Goal: Complete application form

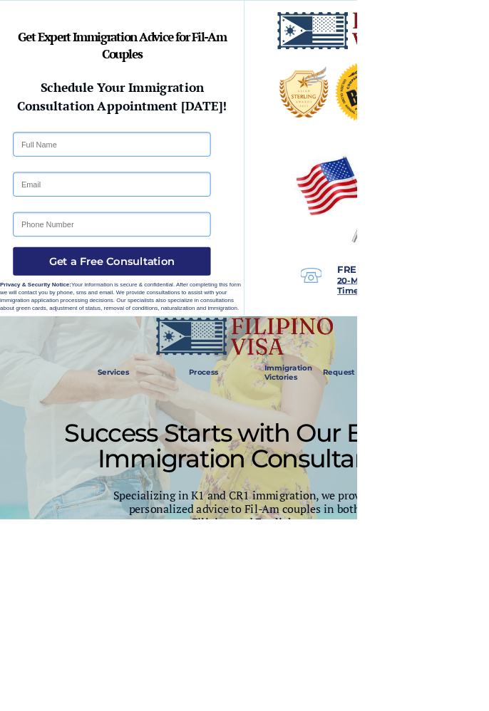
click at [71, 192] on input "text" at bounding box center [153, 197] width 271 height 33
type input "Frame Rose Calungsod"
click at [57, 256] on input "email" at bounding box center [153, 252] width 271 height 33
type input "[EMAIL_ADDRESS][DOMAIN_NAME]"
click at [44, 306] on input "tel" at bounding box center [153, 307] width 271 height 33
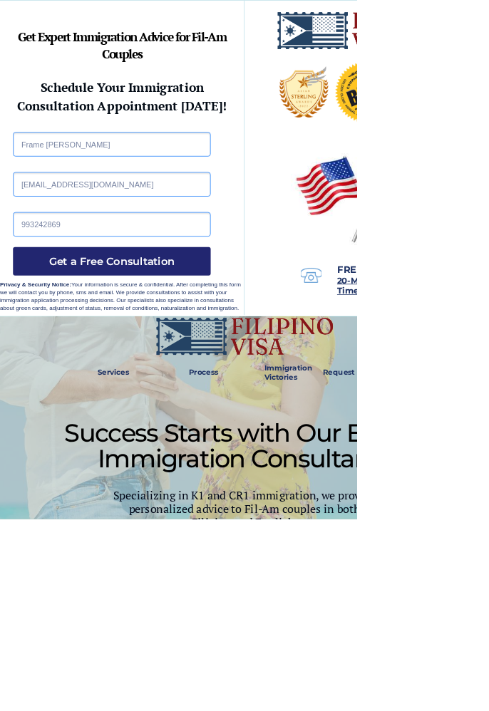
type input "9932428696"
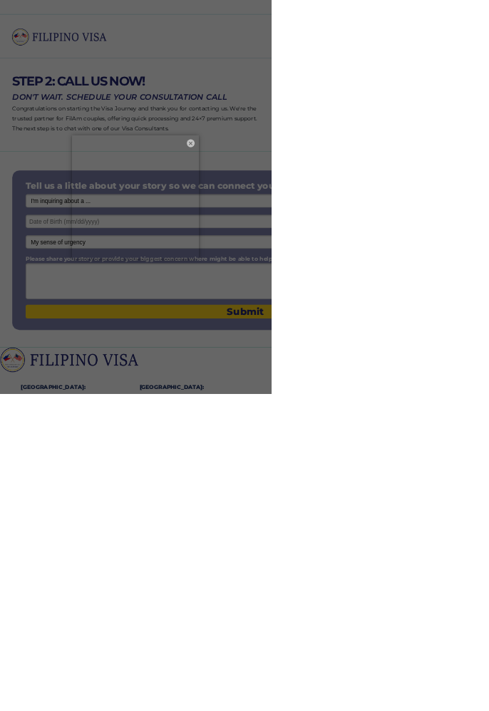
click at [488, 447] on div "× ×" at bounding box center [244, 355] width 489 height 711
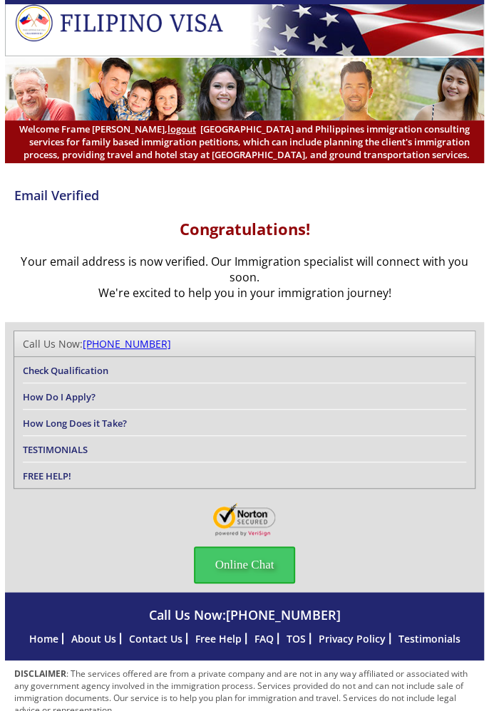
scroll to position [19, 0]
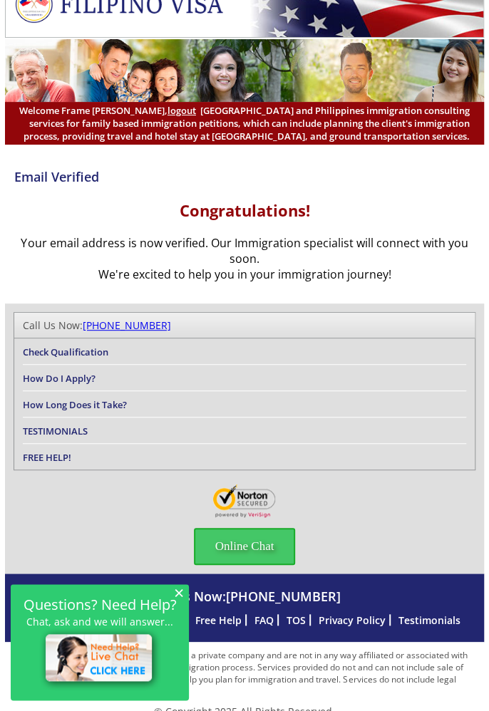
click at [174, 598] on span "×" at bounding box center [179, 592] width 10 height 12
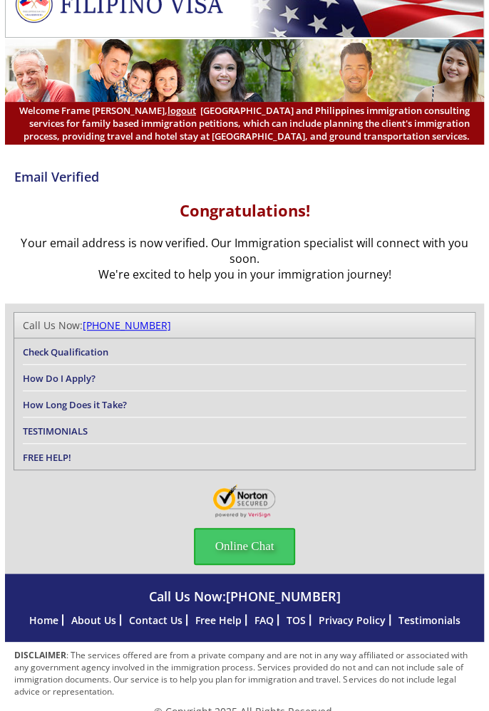
scroll to position [0, 0]
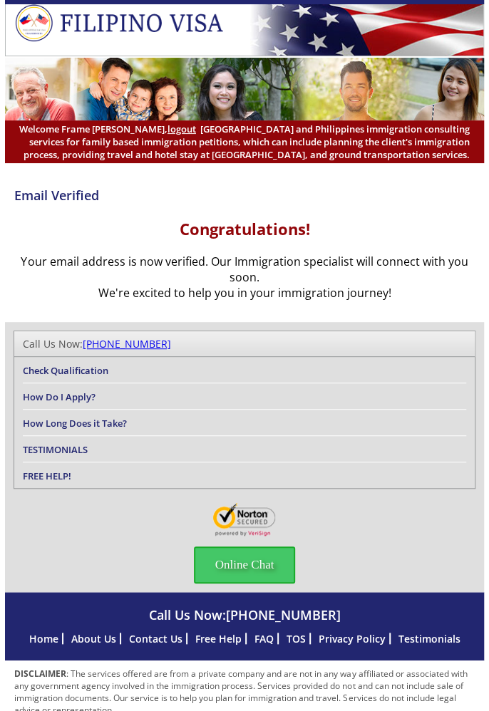
click at [262, 583] on span "Online Chat" at bounding box center [245, 564] width 102 height 37
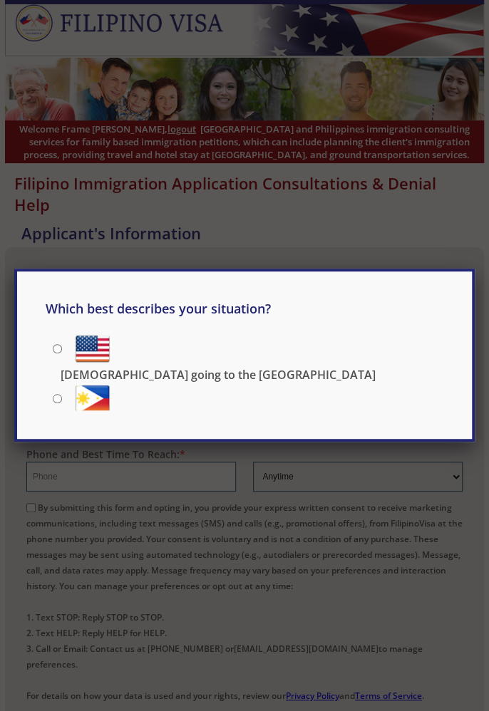
click at [62, 348] on input "[DEMOGRAPHIC_DATA] going to the [GEOGRAPHIC_DATA]" at bounding box center [57, 348] width 9 height 9
radio input "true"
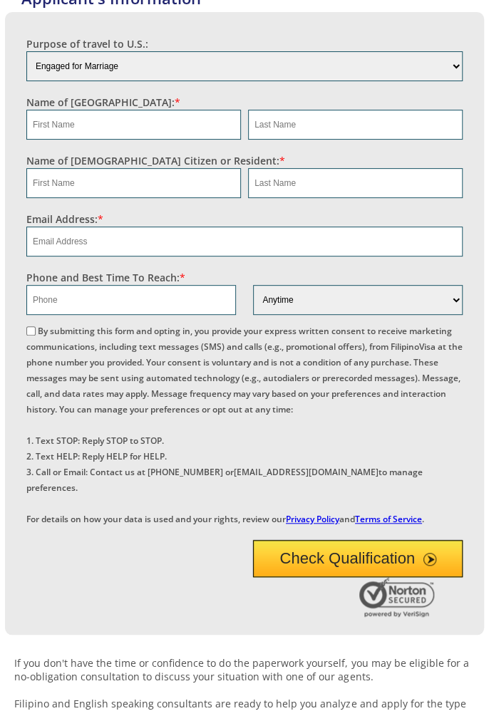
scroll to position [240, 0]
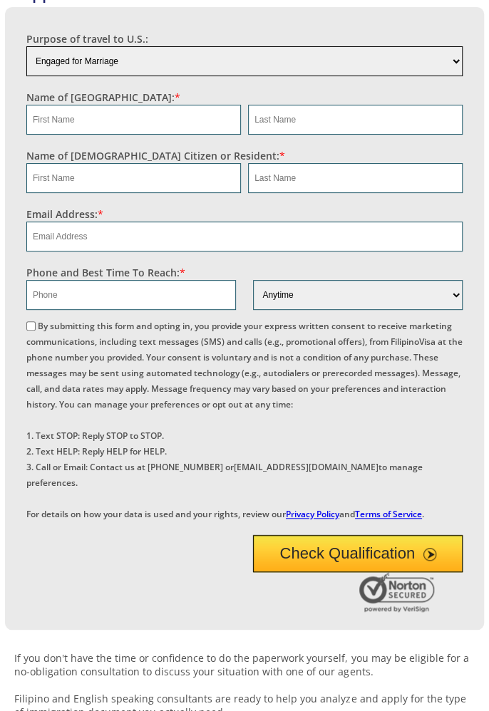
click at [444, 69] on select "Engaged for Marriage Already Married to [DEMOGRAPHIC_DATA] Citizen / Resident F…" at bounding box center [244, 61] width 436 height 30
select select "other"
click at [26, 61] on select "Engaged for Marriage Already Married to [DEMOGRAPHIC_DATA] Citizen / Resident F…" at bounding box center [244, 61] width 436 height 30
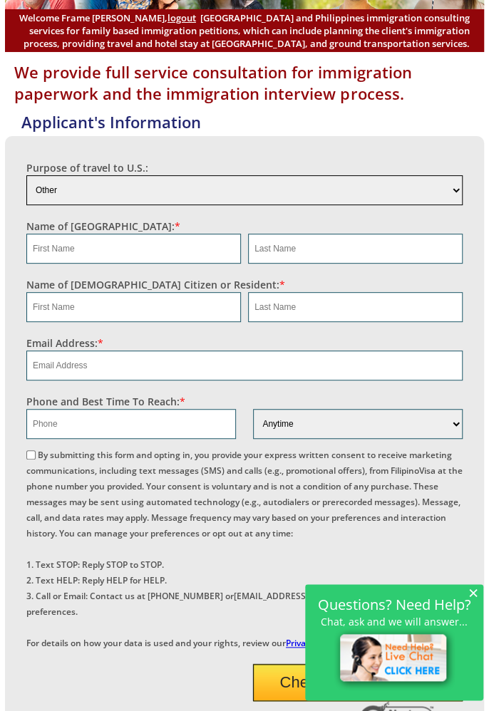
scroll to position [0, 0]
